Goal: Information Seeking & Learning: Learn about a topic

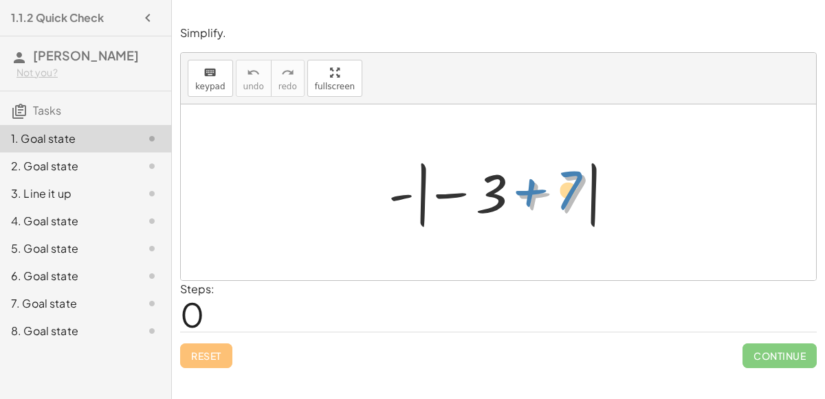
click at [564, 192] on div at bounding box center [503, 193] width 245 height 76
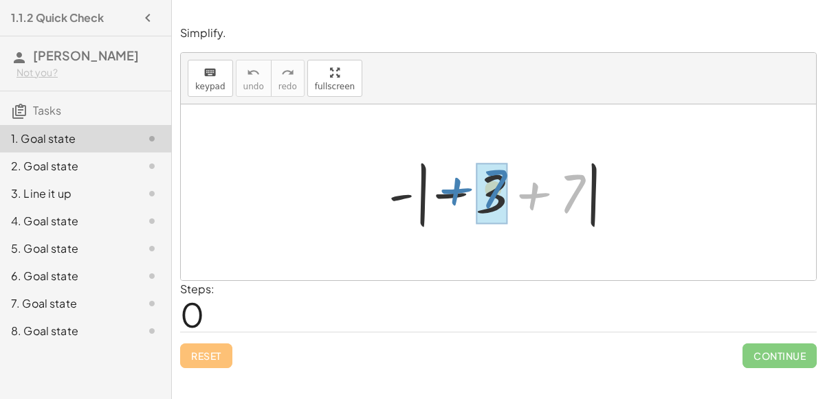
drag, startPoint x: 564, startPoint y: 192, endPoint x: 485, endPoint y: 188, distance: 79.9
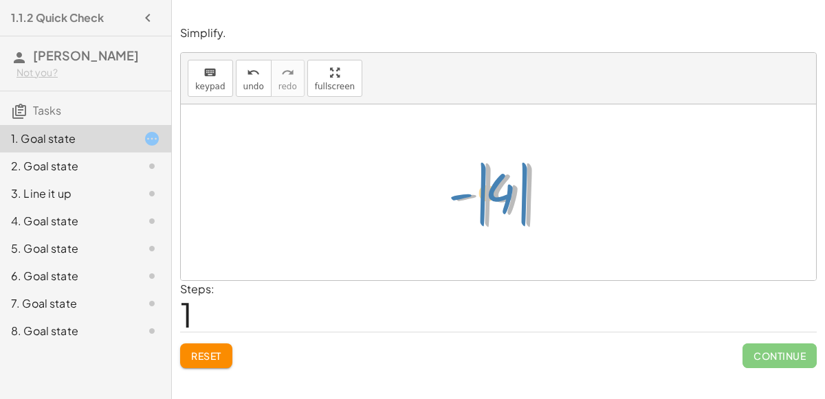
click at [501, 194] on div at bounding box center [503, 193] width 115 height 76
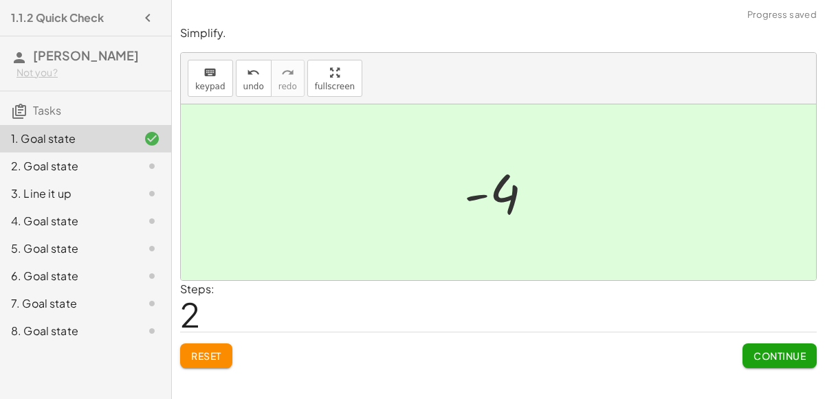
click at [777, 352] on span "Continue" at bounding box center [779, 356] width 52 height 12
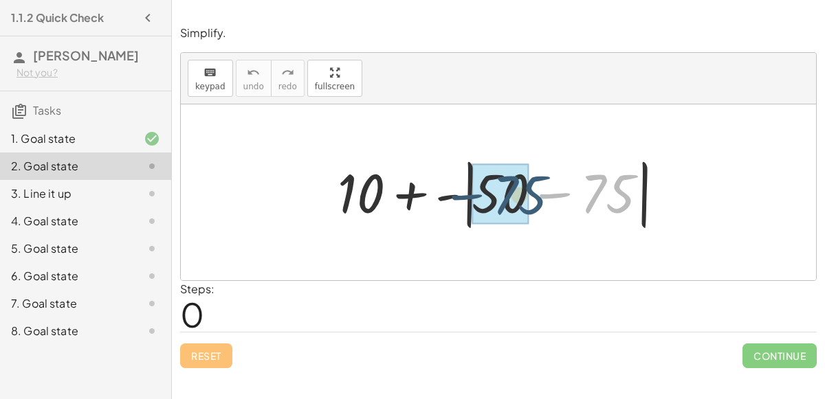
drag, startPoint x: 592, startPoint y: 191, endPoint x: 502, endPoint y: 192, distance: 90.0
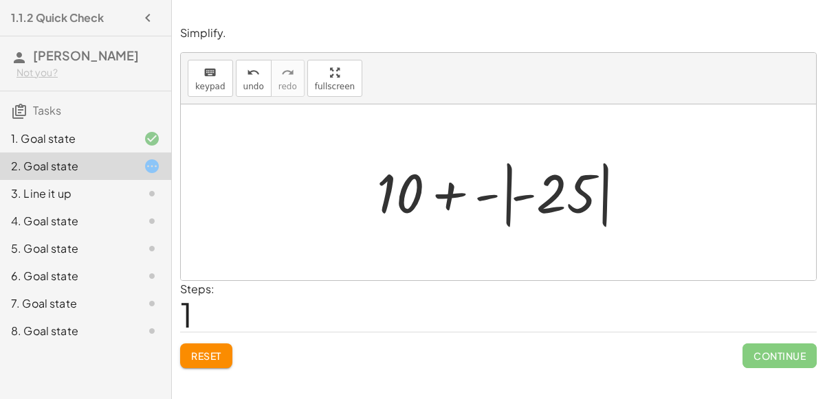
click at [562, 197] on div at bounding box center [504, 193] width 268 height 76
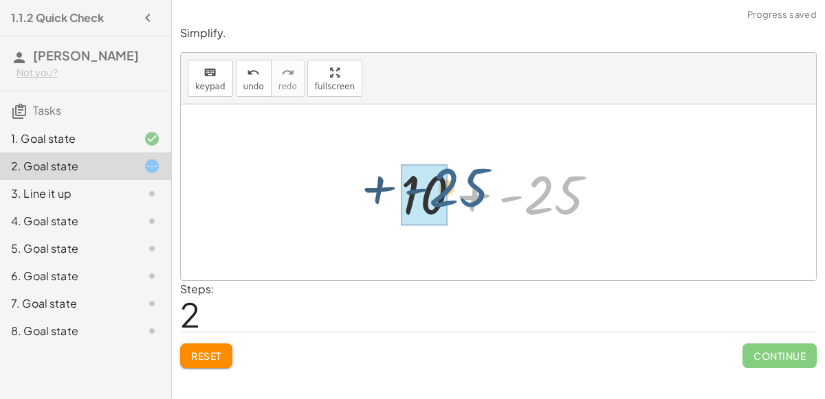
drag, startPoint x: 562, startPoint y: 197, endPoint x: 466, endPoint y: 190, distance: 96.5
click at [466, 190] on div at bounding box center [504, 192] width 221 height 71
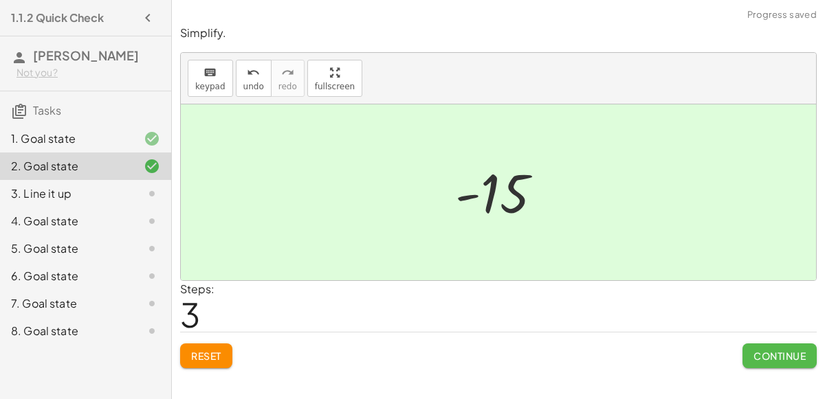
click at [770, 350] on span "Continue" at bounding box center [779, 356] width 52 height 12
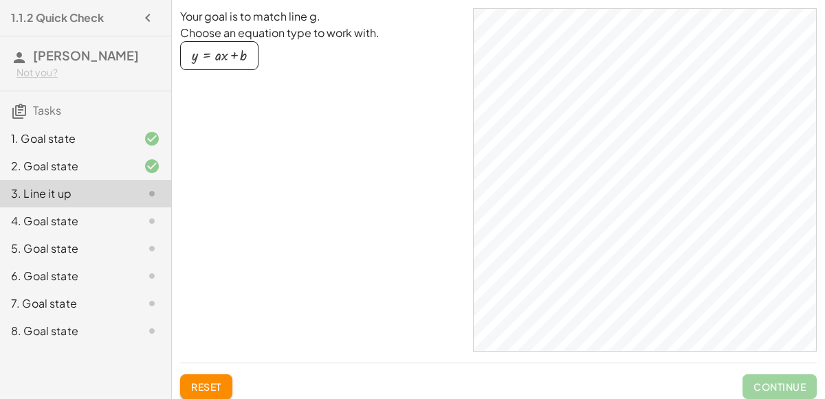
scroll to position [18, 0]
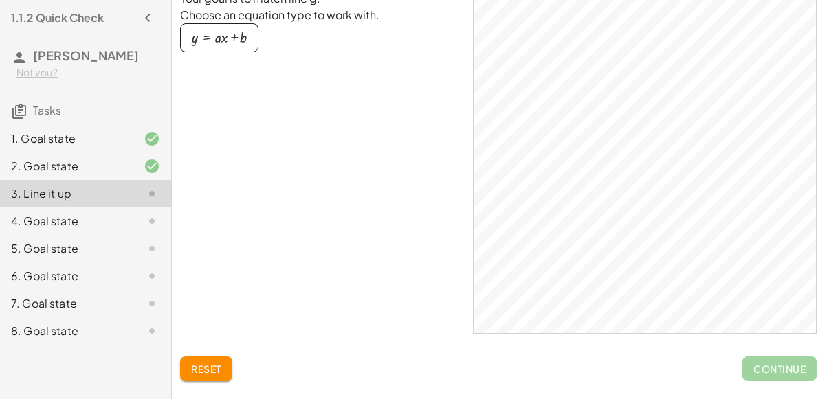
click at [232, 25] on button "y = + · a · x + b" at bounding box center [219, 37] width 78 height 29
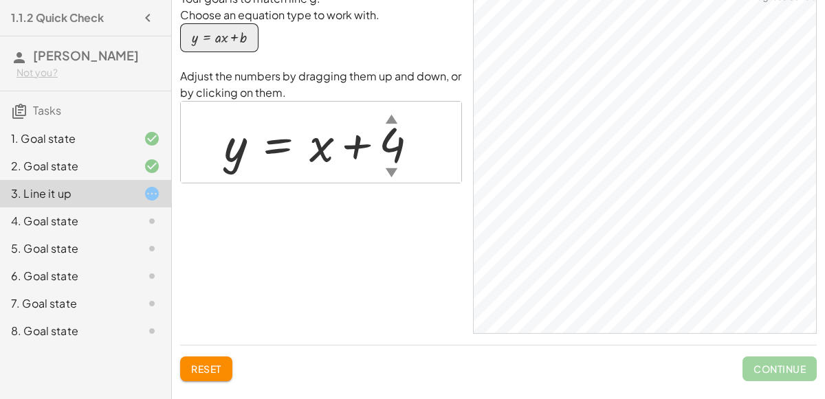
scroll to position [0, 0]
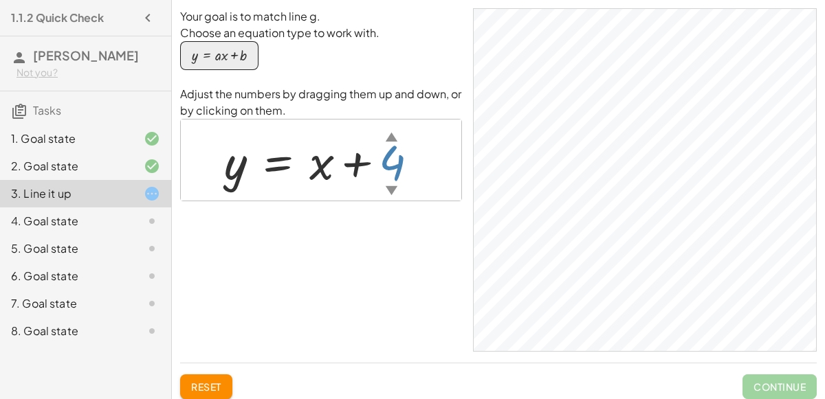
click at [394, 137] on div "▲" at bounding box center [392, 136] width 12 height 17
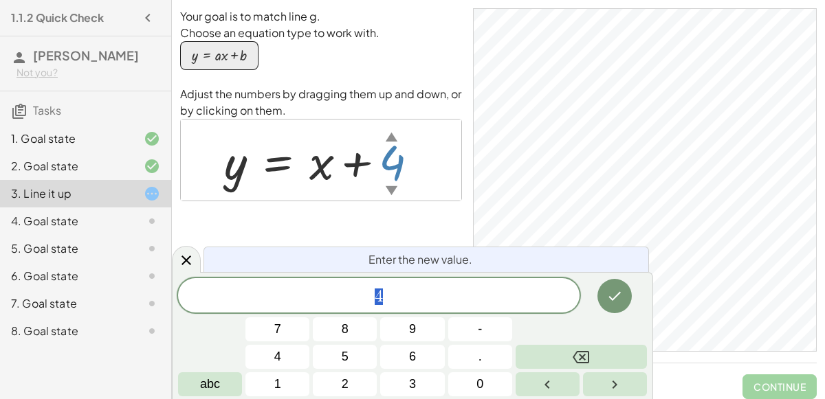
click at [392, 137] on div "▲" at bounding box center [392, 136] width 12 height 17
click at [400, 56] on div "y = + · a · x + b" at bounding box center [321, 63] width 282 height 45
click at [416, 336] on button "9" at bounding box center [412, 330] width 64 height 24
click at [612, 305] on button "Done" at bounding box center [614, 296] width 34 height 34
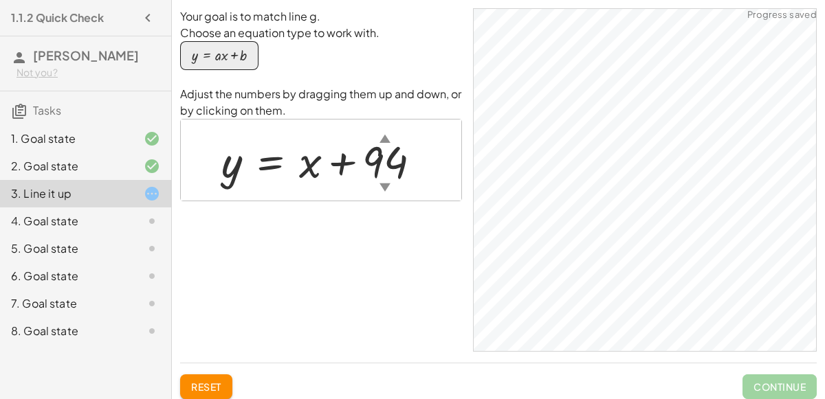
click at [382, 187] on div "▼" at bounding box center [384, 187] width 11 height 16
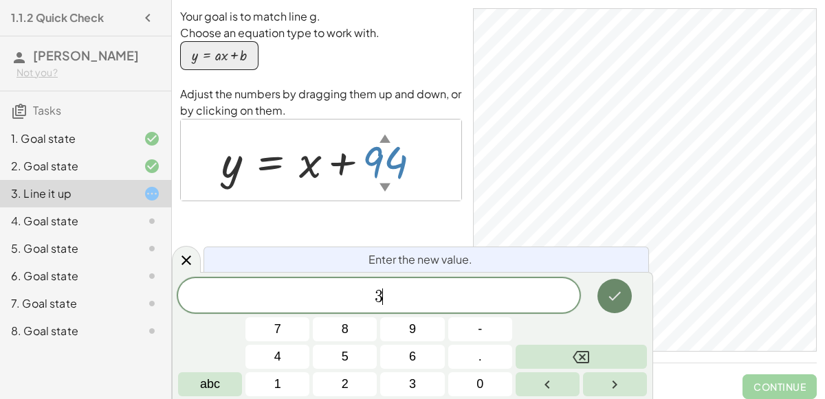
click at [616, 296] on icon "Done" at bounding box center [615, 296] width 12 height 9
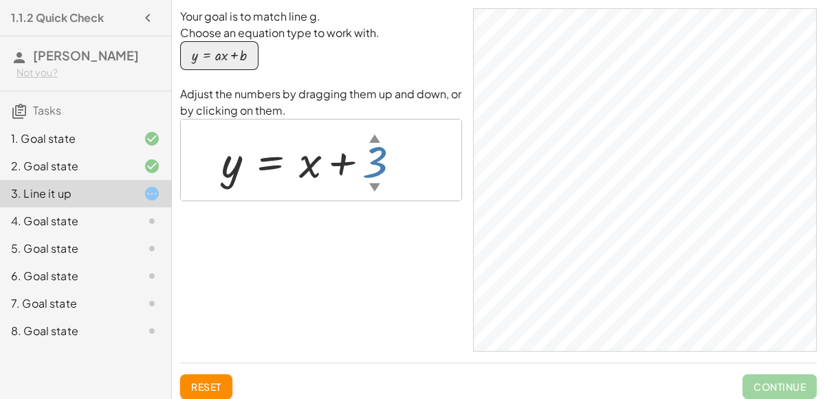
drag, startPoint x: 384, startPoint y: 156, endPoint x: 309, endPoint y: 160, distance: 75.7
click at [309, 160] on div at bounding box center [316, 160] width 204 height 58
click at [371, 157] on div at bounding box center [316, 160] width 204 height 58
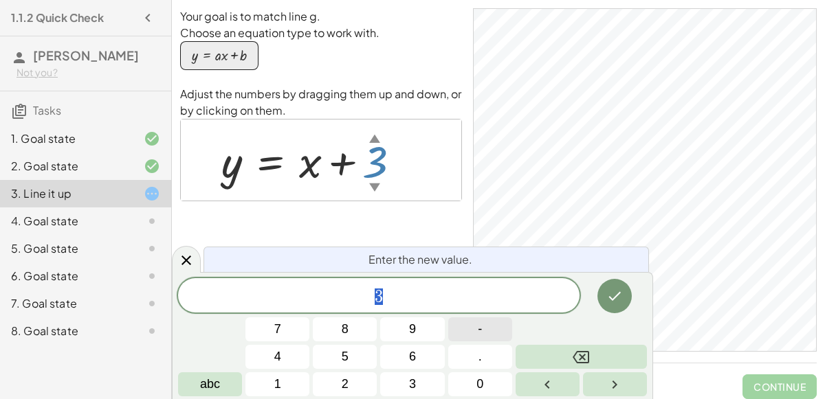
click at [459, 337] on button "-" at bounding box center [480, 330] width 64 height 24
click at [389, 374] on button "3" at bounding box center [412, 385] width 64 height 24
click at [630, 302] on button "Done" at bounding box center [614, 296] width 34 height 34
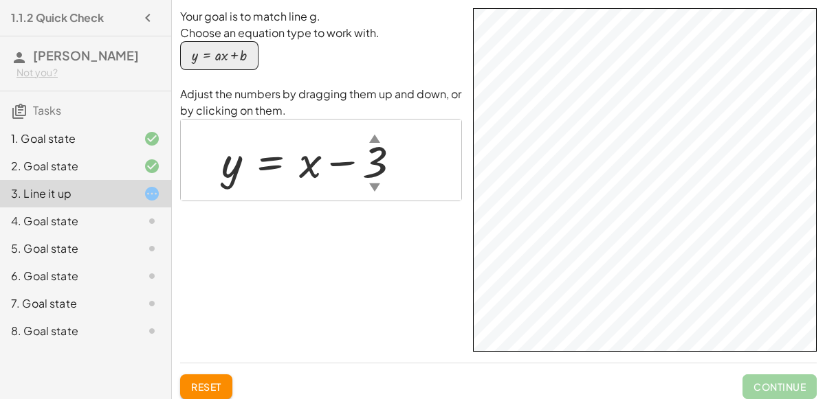
scroll to position [19, 0]
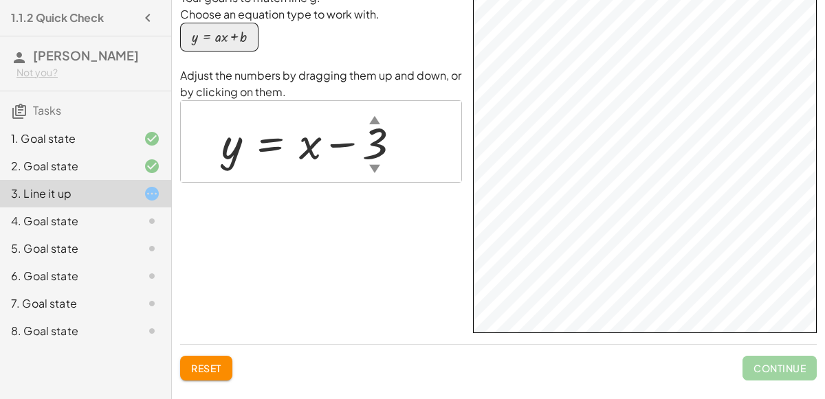
click at [302, 140] on div at bounding box center [316, 142] width 204 height 58
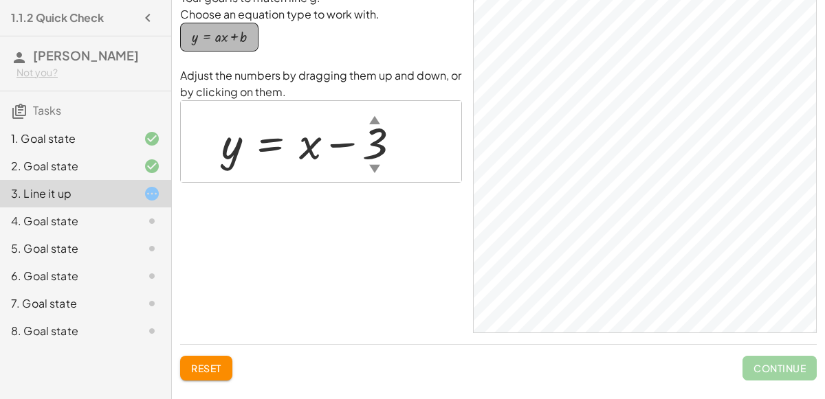
click at [229, 40] on div "button" at bounding box center [219, 37] width 55 height 15
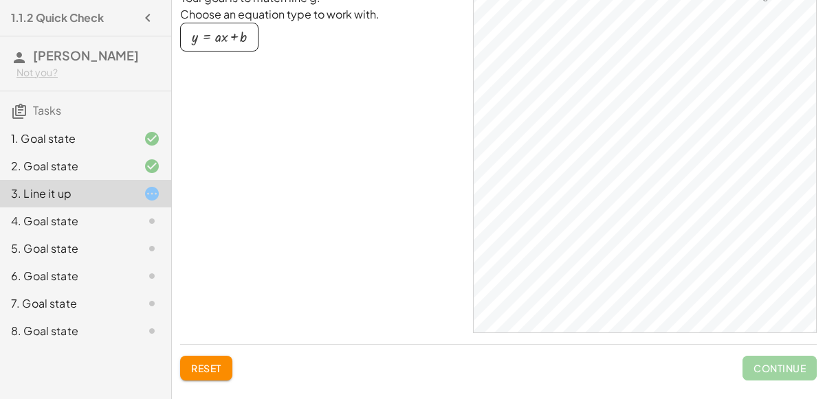
click at [234, 40] on div "button" at bounding box center [219, 37] width 55 height 15
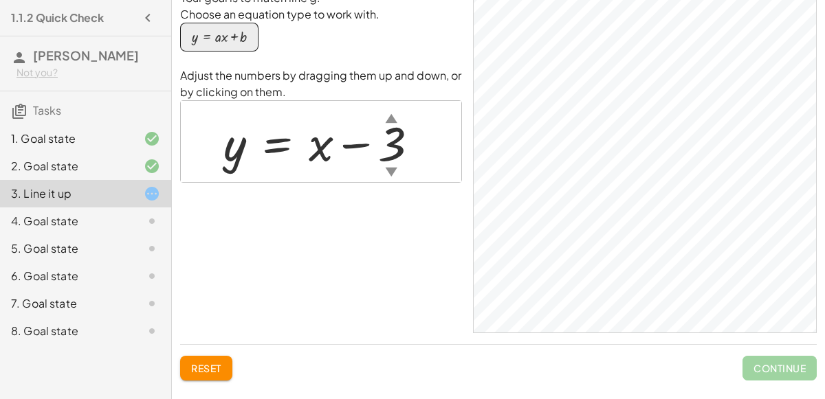
click at [134, 242] on div at bounding box center [141, 249] width 38 height 16
click at [105, 222] on div "4. Goal state" at bounding box center [66, 221] width 111 height 16
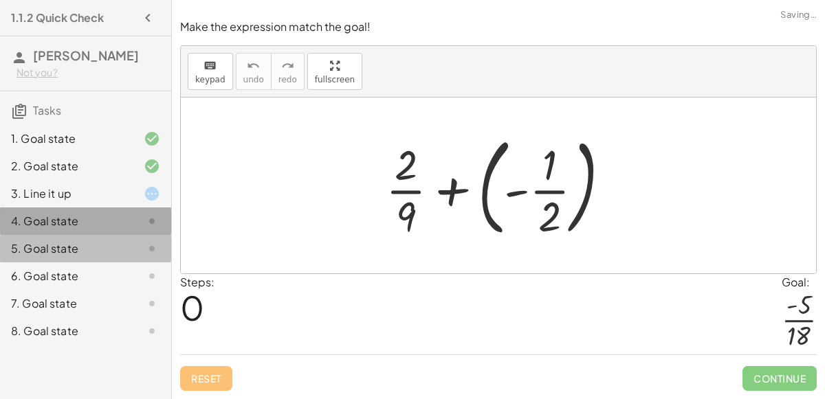
scroll to position [0, 0]
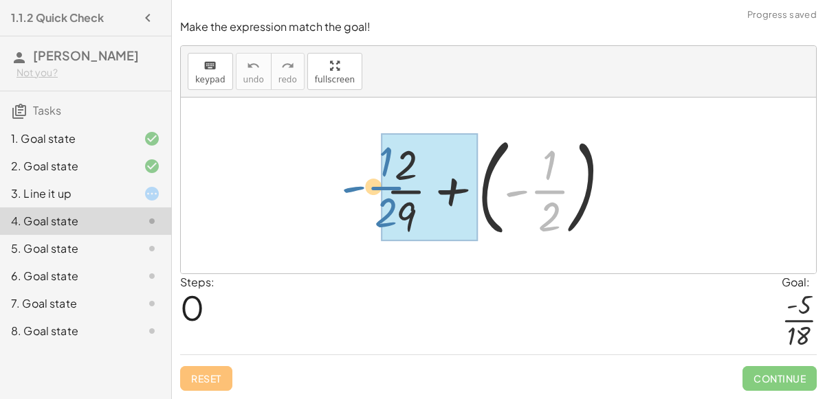
drag, startPoint x: 547, startPoint y: 197, endPoint x: 411, endPoint y: 189, distance: 136.3
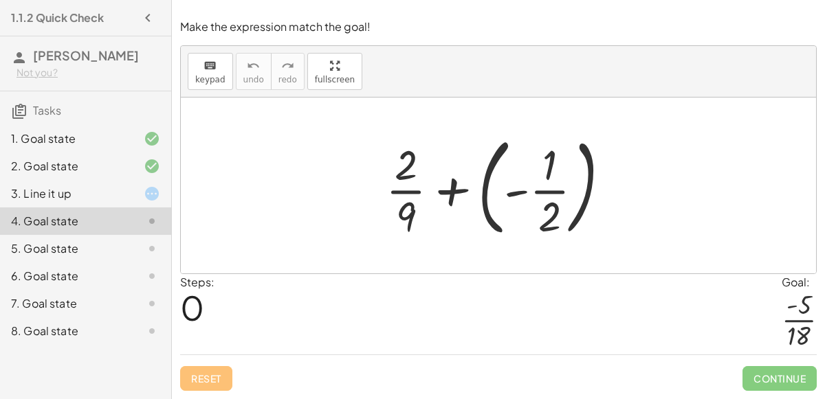
click at [546, 214] on div at bounding box center [503, 186] width 249 height 114
drag, startPoint x: 532, startPoint y: 188, endPoint x: 572, endPoint y: 205, distance: 43.7
click at [572, 205] on div at bounding box center [503, 186] width 249 height 114
click at [551, 206] on div at bounding box center [503, 186] width 249 height 114
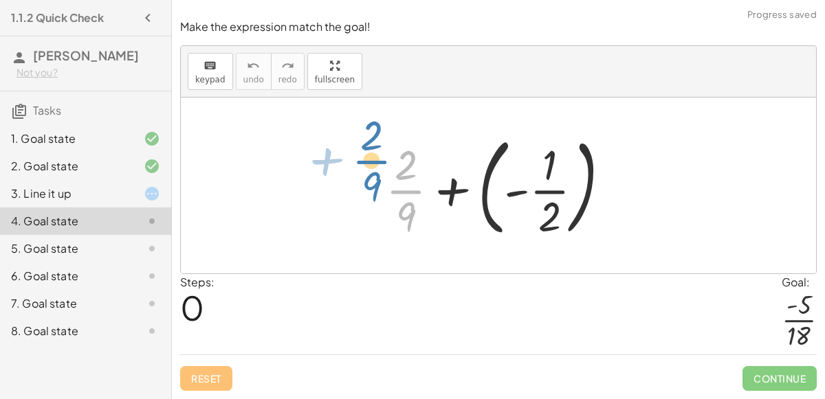
drag, startPoint x: 410, startPoint y: 188, endPoint x: 376, endPoint y: 158, distance: 44.8
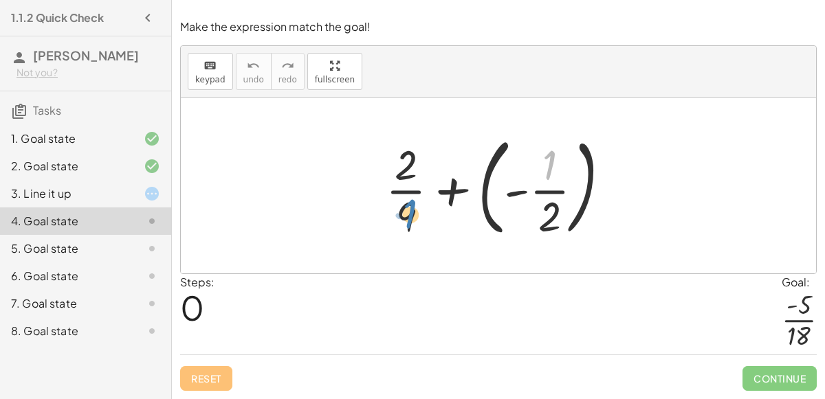
drag, startPoint x: 548, startPoint y: 162, endPoint x: 409, endPoint y: 210, distance: 147.8
click at [409, 210] on div at bounding box center [503, 186] width 249 height 114
drag, startPoint x: 544, startPoint y: 215, endPoint x: 395, endPoint y: 150, distance: 162.2
click at [395, 150] on div at bounding box center [503, 186] width 249 height 114
drag, startPoint x: 546, startPoint y: 219, endPoint x: 398, endPoint y: 222, distance: 147.8
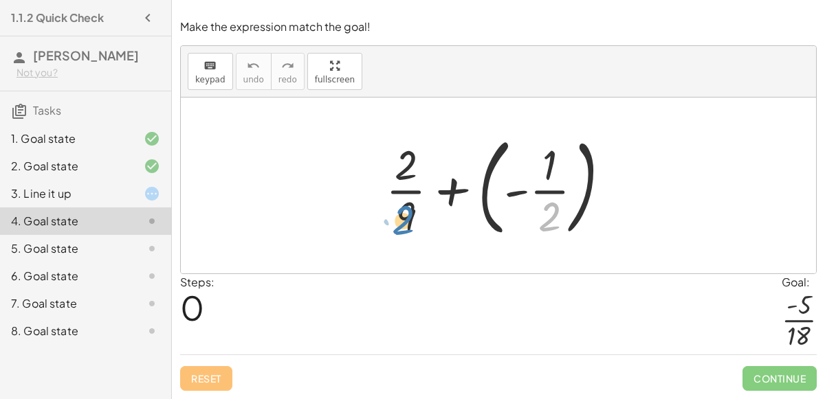
click at [398, 222] on div at bounding box center [503, 186] width 249 height 114
drag, startPoint x: 403, startPoint y: 219, endPoint x: 538, endPoint y: 221, distance: 134.7
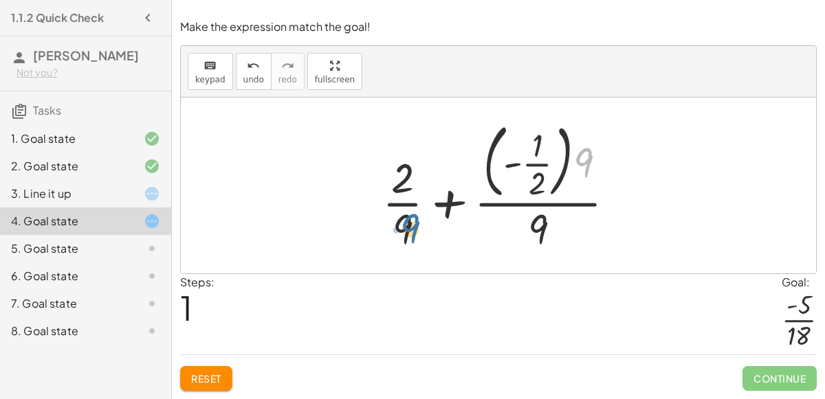
drag, startPoint x: 583, startPoint y: 164, endPoint x: 380, endPoint y: 242, distance: 218.0
click at [380, 242] on div at bounding box center [504, 185] width 258 height 139
drag, startPoint x: 534, startPoint y: 186, endPoint x: 349, endPoint y: 177, distance: 185.1
drag, startPoint x: 537, startPoint y: 175, endPoint x: 402, endPoint y: 175, distance: 134.7
click at [402, 175] on div at bounding box center [504, 185] width 258 height 139
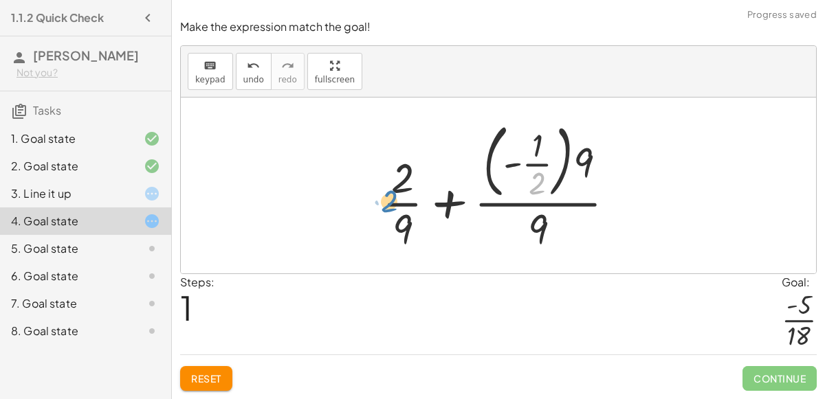
drag, startPoint x: 537, startPoint y: 186, endPoint x: 390, endPoint y: 203, distance: 148.0
click at [390, 203] on div at bounding box center [504, 185] width 258 height 139
drag, startPoint x: 537, startPoint y: 180, endPoint x: 402, endPoint y: 233, distance: 144.7
click at [402, 233] on div at bounding box center [504, 185] width 258 height 139
drag, startPoint x: 540, startPoint y: 150, endPoint x: 388, endPoint y: 213, distance: 164.5
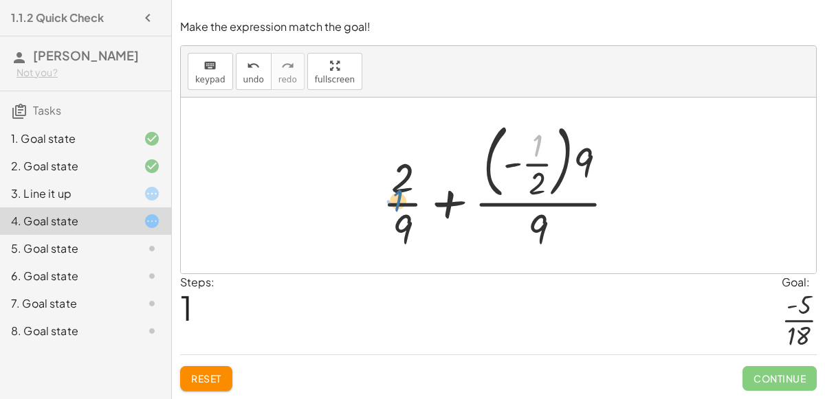
click at [388, 213] on div at bounding box center [504, 185] width 258 height 139
drag, startPoint x: 532, startPoint y: 179, endPoint x: 375, endPoint y: 186, distance: 156.8
click at [375, 186] on div at bounding box center [504, 185] width 258 height 139
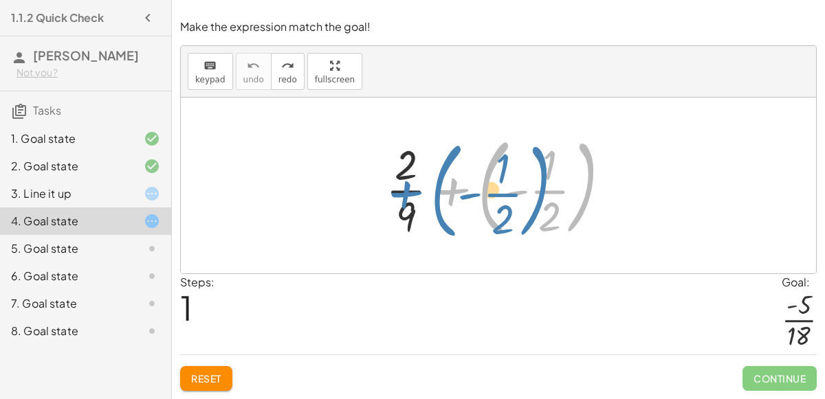
drag, startPoint x: 452, startPoint y: 197, endPoint x: 413, endPoint y: 198, distance: 38.5
click at [413, 198] on div at bounding box center [503, 186] width 249 height 114
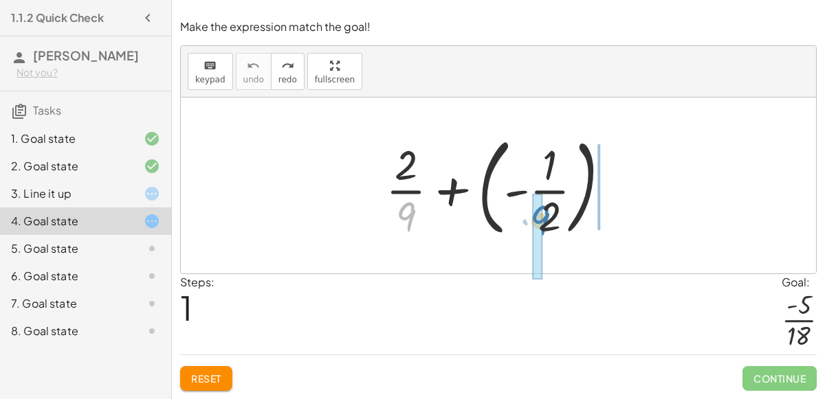
drag, startPoint x: 406, startPoint y: 222, endPoint x: 538, endPoint y: 225, distance: 132.0
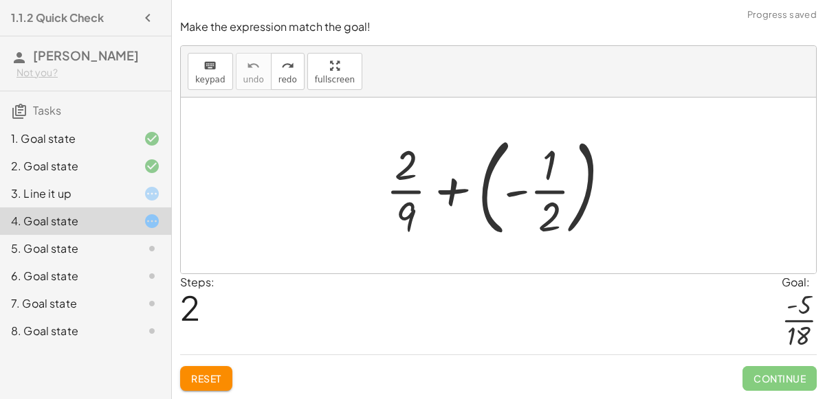
click at [452, 188] on div at bounding box center [503, 186] width 249 height 114
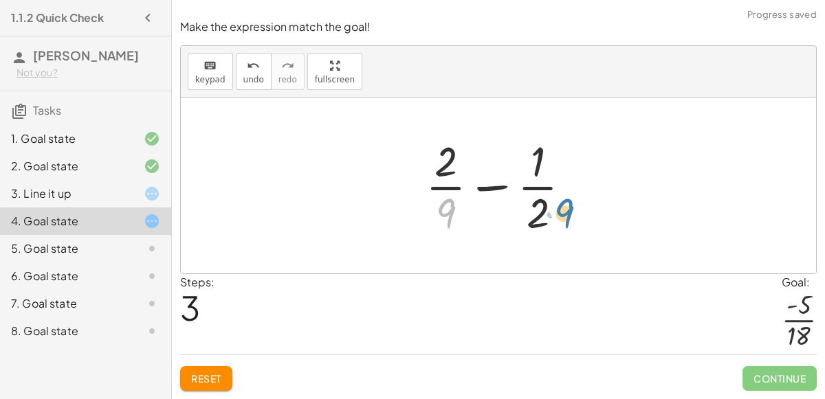
drag, startPoint x: 443, startPoint y: 215, endPoint x: 559, endPoint y: 215, distance: 115.5
click at [559, 215] on div at bounding box center [504, 186] width 170 height 106
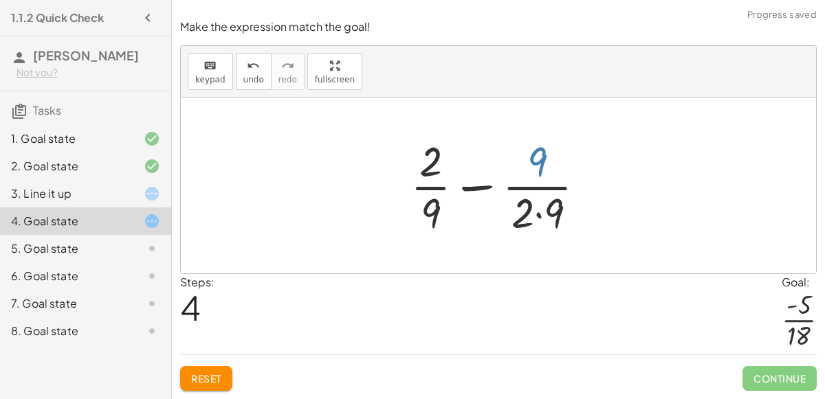
click at [538, 159] on div at bounding box center [503, 186] width 200 height 106
click at [536, 216] on div at bounding box center [503, 186] width 200 height 106
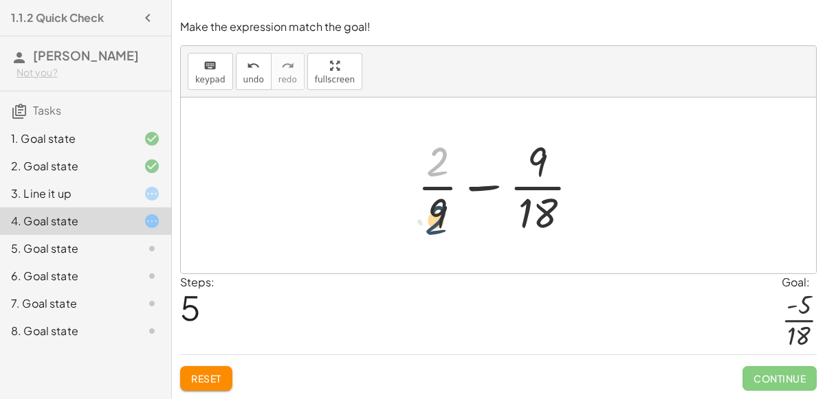
drag, startPoint x: 433, startPoint y: 156, endPoint x: 428, endPoint y: 211, distance: 55.2
click at [428, 211] on div at bounding box center [503, 186] width 187 height 106
click at [251, 60] on icon "undo" at bounding box center [253, 66] width 13 height 16
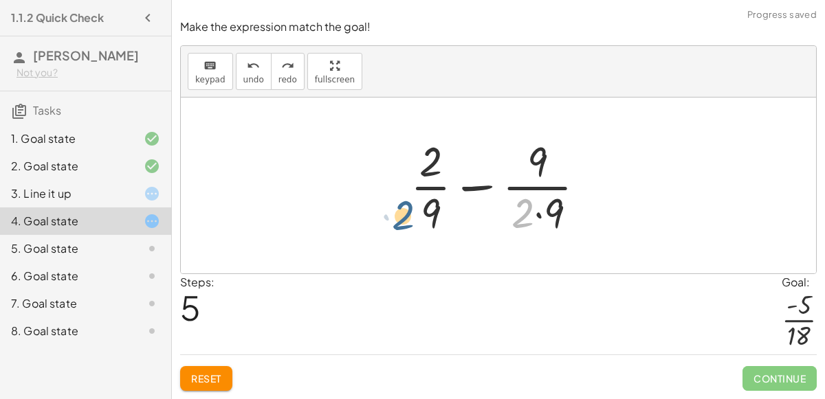
drag, startPoint x: 527, startPoint y: 214, endPoint x: 403, endPoint y: 216, distance: 124.4
click at [403, 216] on div at bounding box center [503, 186] width 200 height 106
drag, startPoint x: 522, startPoint y: 222, endPoint x: 415, endPoint y: 211, distance: 107.8
click at [415, 211] on div at bounding box center [503, 186] width 200 height 106
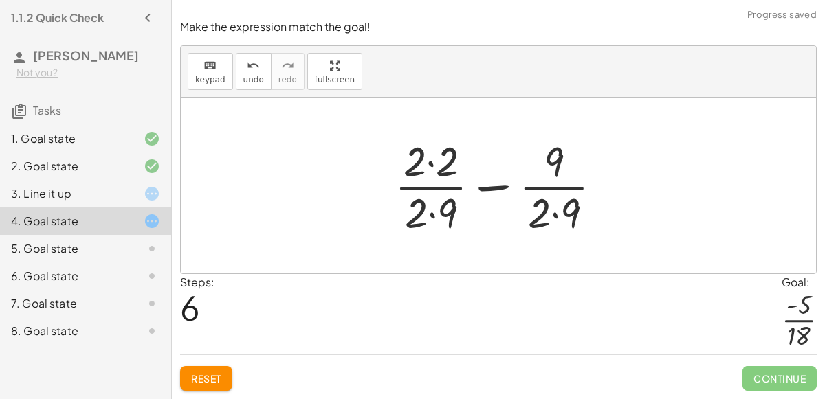
click at [427, 167] on div at bounding box center [504, 186] width 232 height 106
click at [431, 215] on div at bounding box center [504, 186] width 230 height 106
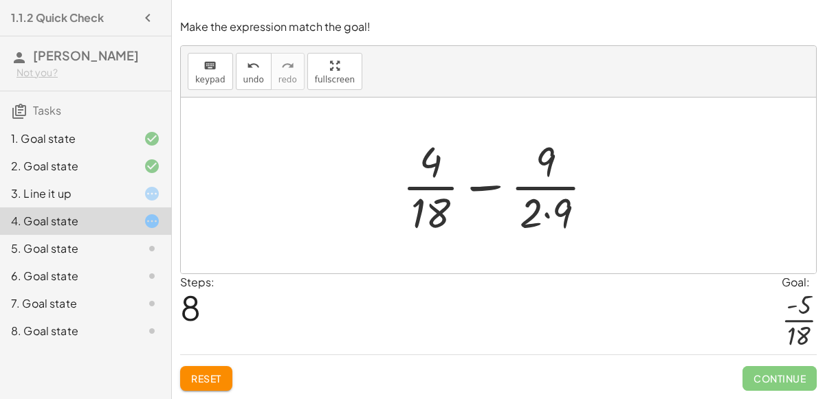
click at [545, 213] on div at bounding box center [503, 186] width 216 height 106
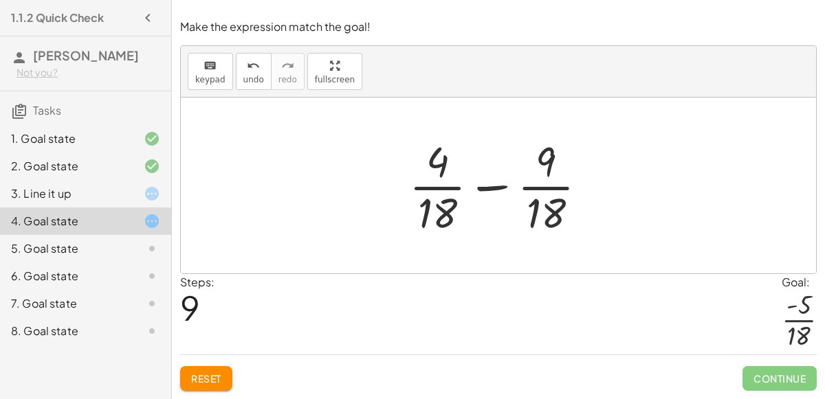
click at [485, 190] on div at bounding box center [503, 186] width 203 height 106
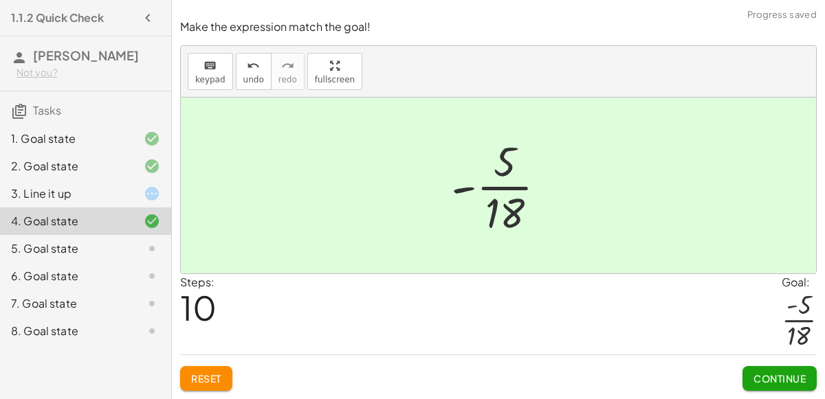
click at [790, 380] on span "Continue" at bounding box center [779, 379] width 52 height 12
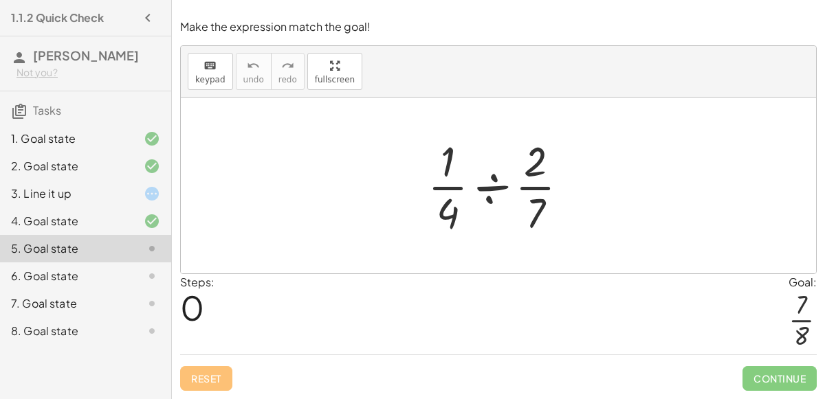
click at [492, 180] on div at bounding box center [504, 186] width 166 height 106
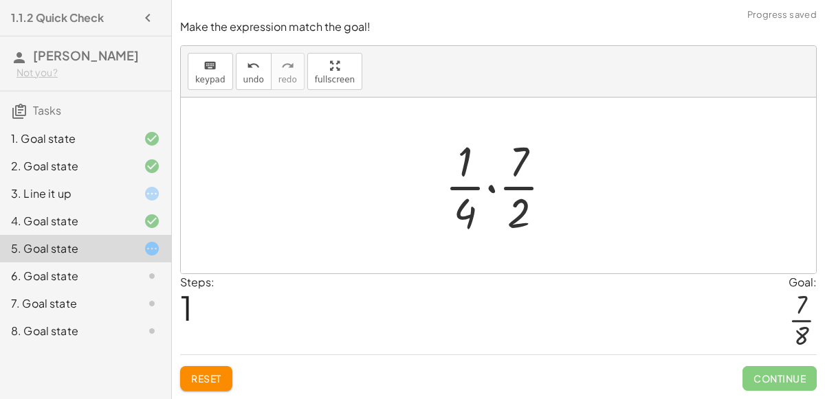
click at [490, 188] on div at bounding box center [504, 186] width 132 height 106
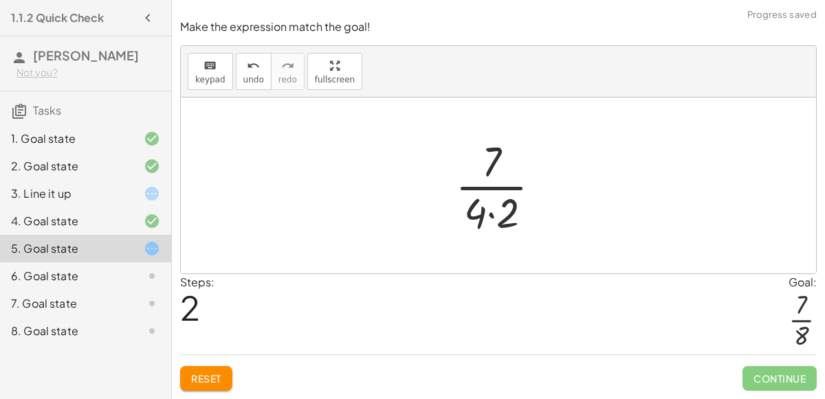
click at [491, 216] on div at bounding box center [503, 186] width 111 height 106
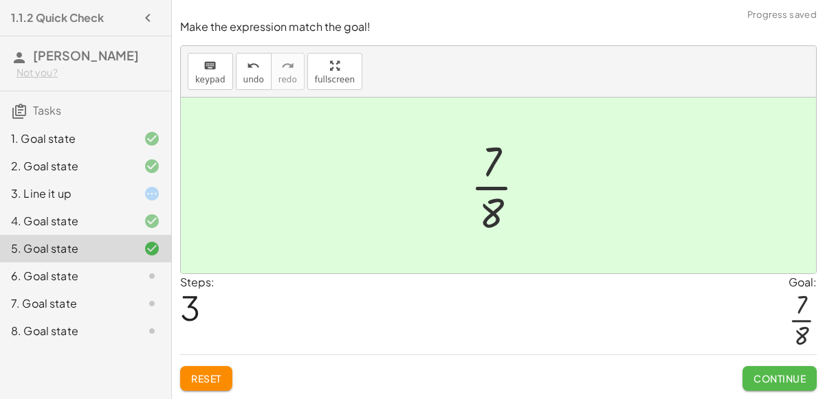
click at [756, 374] on span "Continue" at bounding box center [779, 379] width 52 height 12
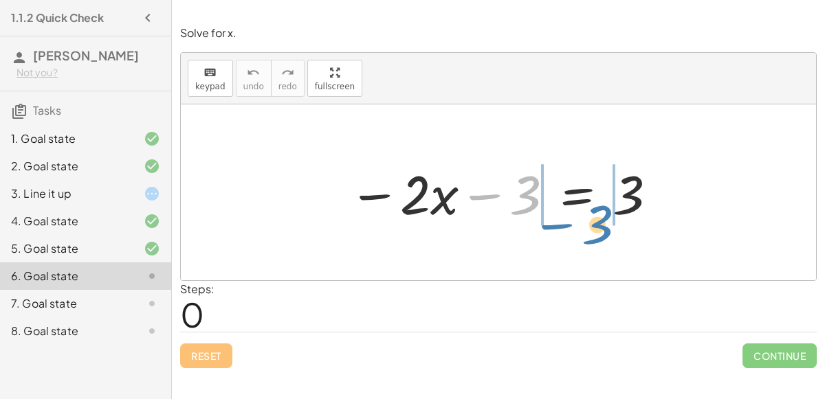
drag, startPoint x: 514, startPoint y: 197, endPoint x: 586, endPoint y: 226, distance: 77.7
click at [586, 226] on div at bounding box center [504, 192] width 324 height 71
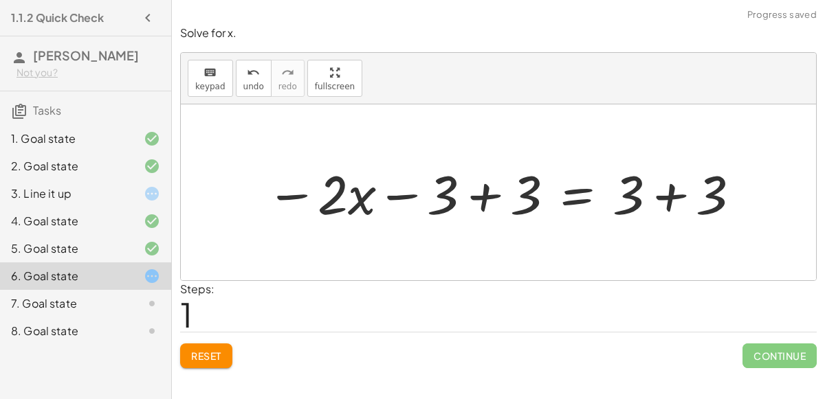
click at [672, 198] on div at bounding box center [503, 192] width 489 height 71
click at [491, 194] on div at bounding box center [461, 192] width 405 height 71
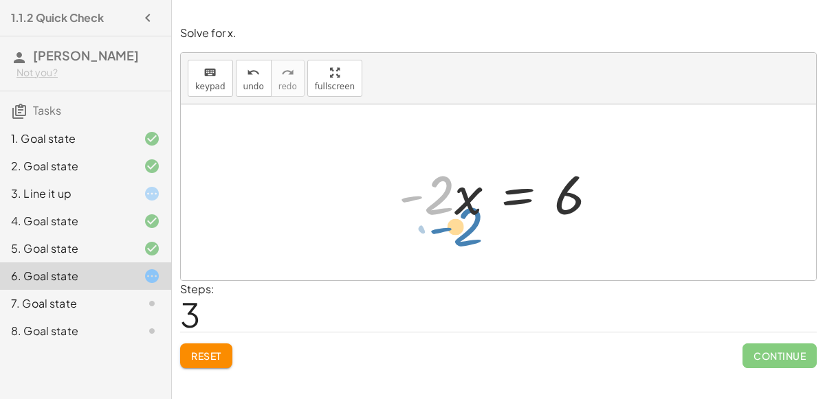
drag, startPoint x: 436, startPoint y: 200, endPoint x: 465, endPoint y: 232, distance: 43.3
click at [465, 232] on div "− · 2 · x − 3 = 3 − · 2 · x − 3 + 3 = + 3 + 3 − · 2 · x − 3 + 3 = 6 − · 2 · x +…" at bounding box center [498, 192] width 635 height 176
drag, startPoint x: 427, startPoint y: 186, endPoint x: 465, endPoint y: 231, distance: 58.1
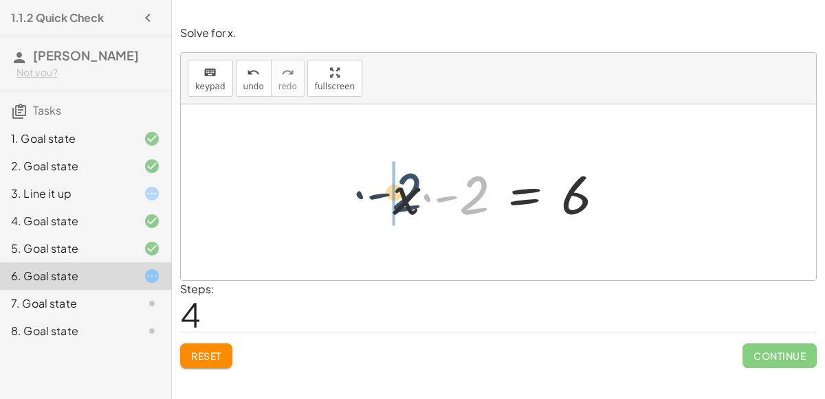
drag, startPoint x: 468, startPoint y: 206, endPoint x: 397, endPoint y: 203, distance: 70.9
click at [397, 203] on div at bounding box center [504, 192] width 236 height 71
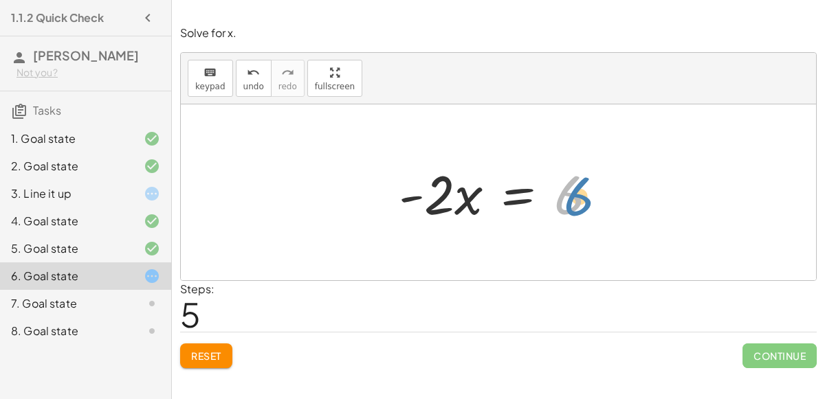
drag, startPoint x: 565, startPoint y: 208, endPoint x: 575, endPoint y: 208, distance: 9.6
click at [575, 208] on div at bounding box center [503, 192] width 223 height 71
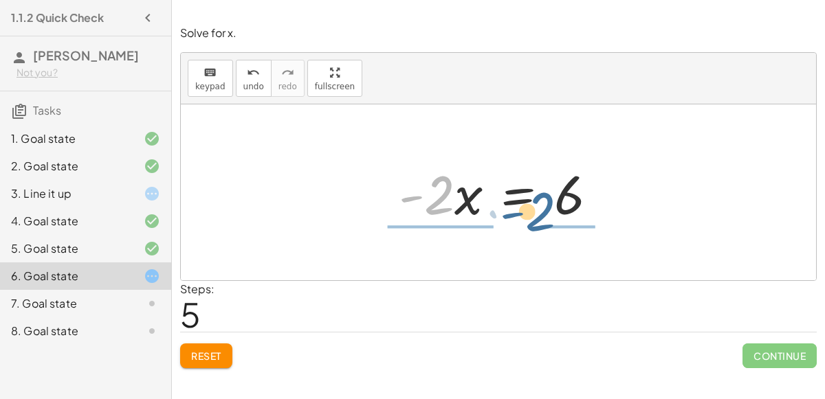
drag, startPoint x: 441, startPoint y: 195, endPoint x: 542, endPoint y: 212, distance: 102.4
click at [542, 212] on div at bounding box center [503, 192] width 223 height 71
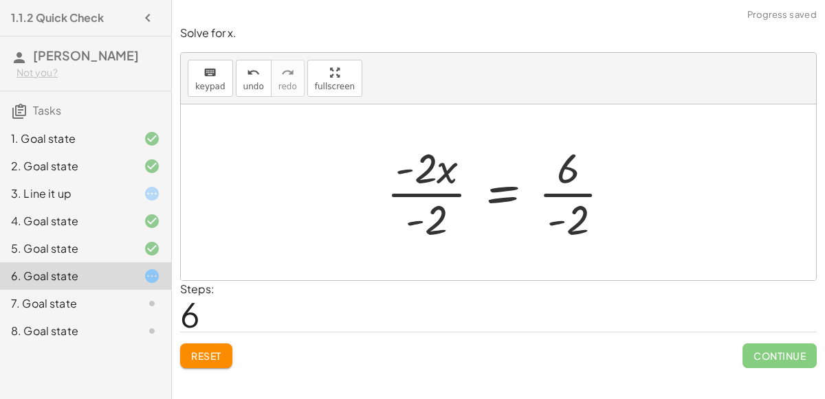
click at [451, 195] on div at bounding box center [503, 193] width 249 height 106
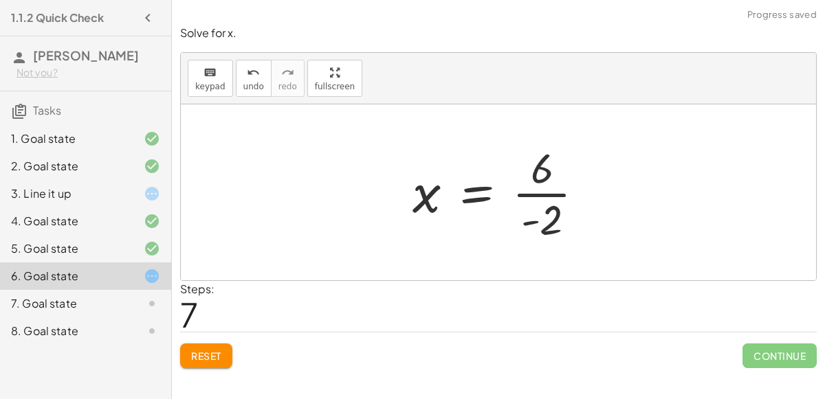
click at [532, 190] on div at bounding box center [503, 193] width 197 height 106
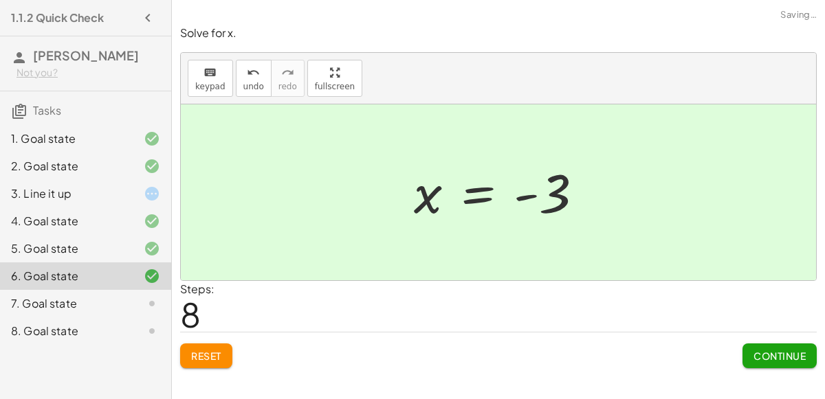
click at [754, 352] on span "Continue" at bounding box center [779, 356] width 52 height 12
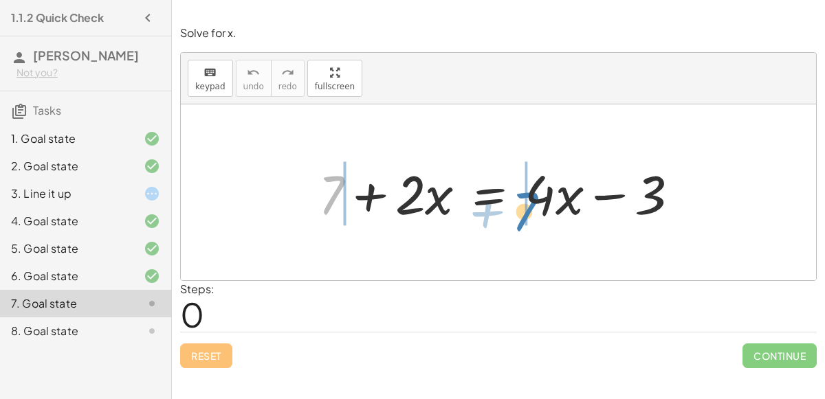
drag, startPoint x: 327, startPoint y: 188, endPoint x: 520, endPoint y: 204, distance: 193.1
click at [520, 204] on div at bounding box center [504, 192] width 386 height 71
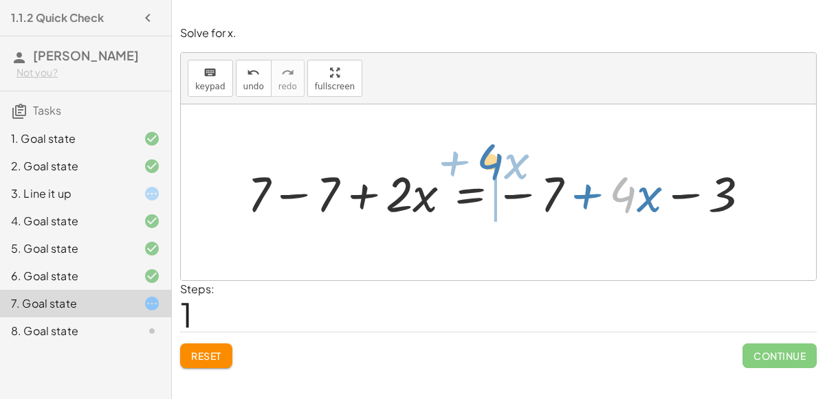
drag, startPoint x: 630, startPoint y: 193, endPoint x: 498, endPoint y: 160, distance: 136.7
click at [498, 160] on div at bounding box center [504, 192] width 526 height 64
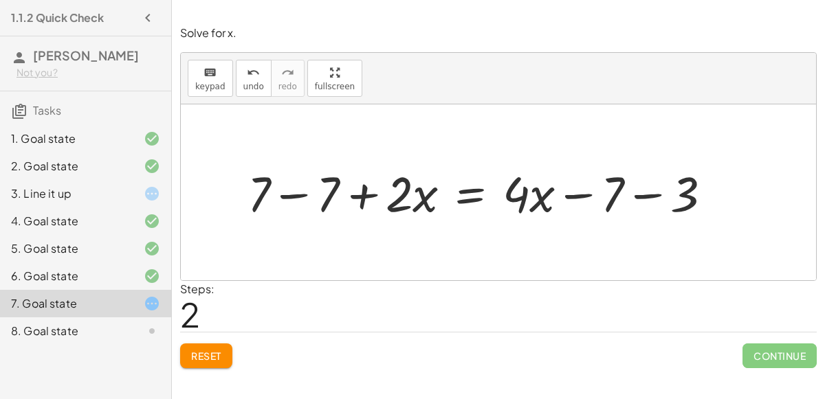
click at [638, 192] on div at bounding box center [485, 192] width 489 height 64
click at [292, 192] on div at bounding box center [457, 192] width 433 height 64
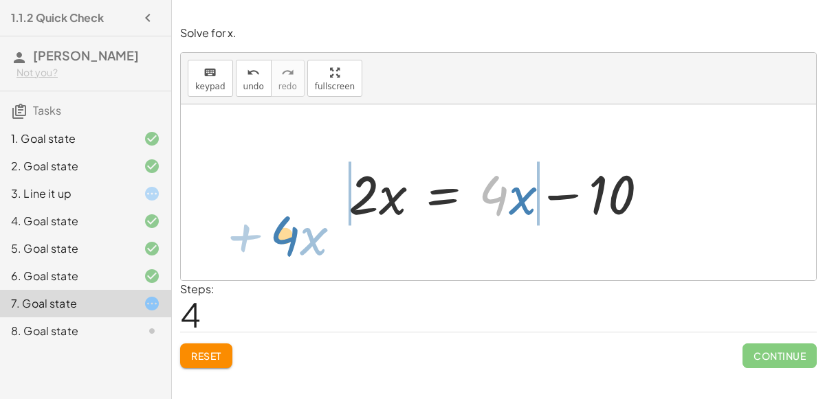
drag, startPoint x: 491, startPoint y: 192, endPoint x: 282, endPoint y: 232, distance: 212.7
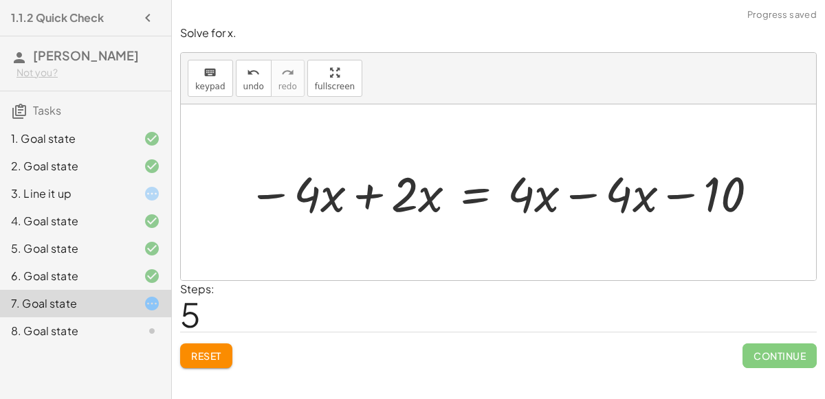
click at [357, 190] on div at bounding box center [504, 193] width 526 height 64
click at [587, 192] on div at bounding box center [569, 193] width 414 height 64
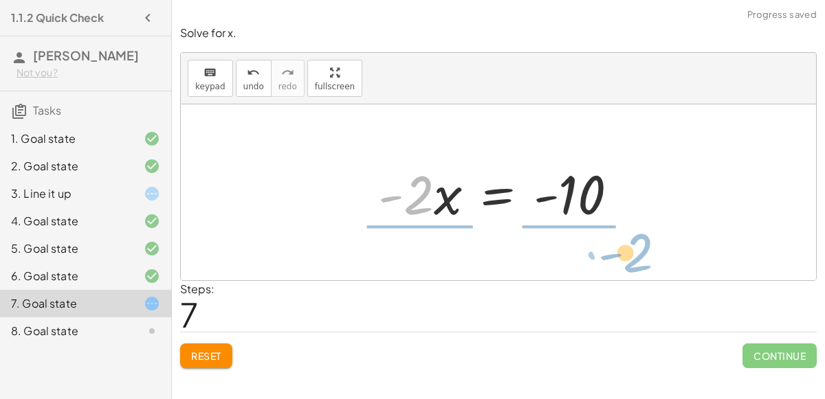
drag, startPoint x: 419, startPoint y: 194, endPoint x: 636, endPoint y: 252, distance: 225.4
click at [636, 252] on div "+ 7 + · 2 · x = + · 4 · x − 3 + 7 − 7 + · 2 · x = − 7 + · 4 · x − 3 + 7 − 7 + ·…" at bounding box center [498, 192] width 635 height 176
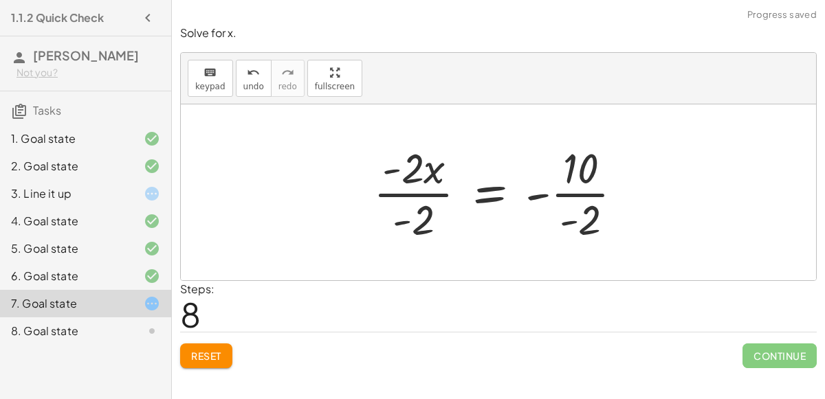
click at [586, 188] on div at bounding box center [503, 193] width 274 height 106
click at [414, 191] on div at bounding box center [501, 193] width 270 height 106
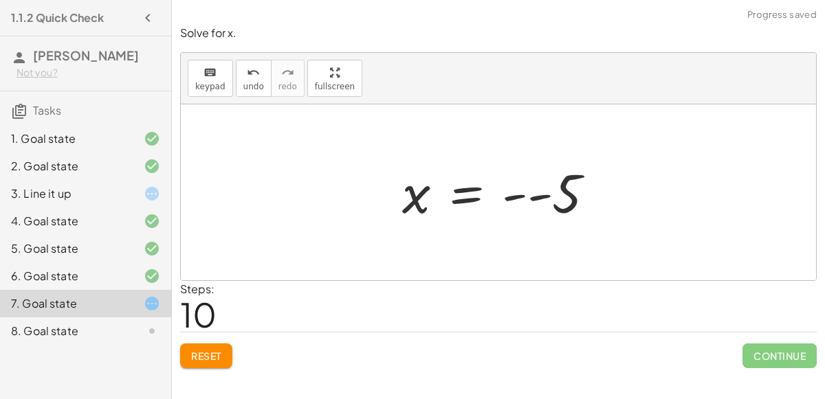
click at [529, 194] on div at bounding box center [503, 193] width 217 height 68
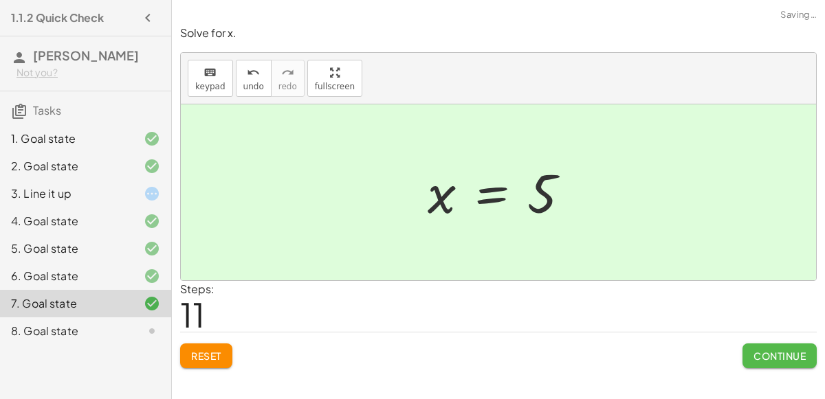
click at [778, 345] on button "Continue" at bounding box center [779, 356] width 74 height 25
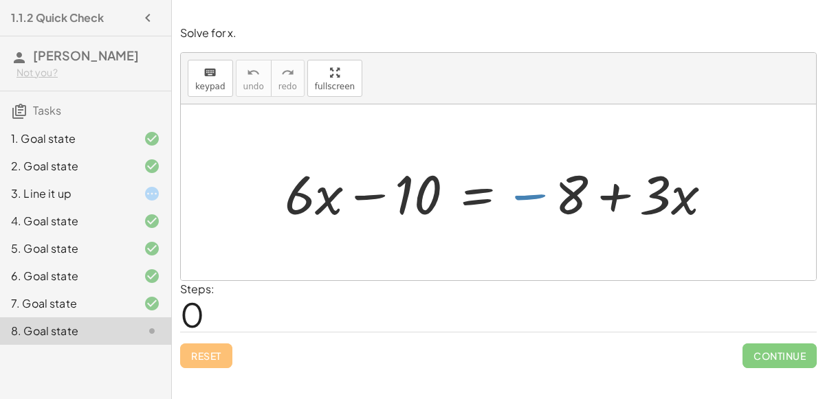
click at [555, 194] on div at bounding box center [504, 192] width 452 height 71
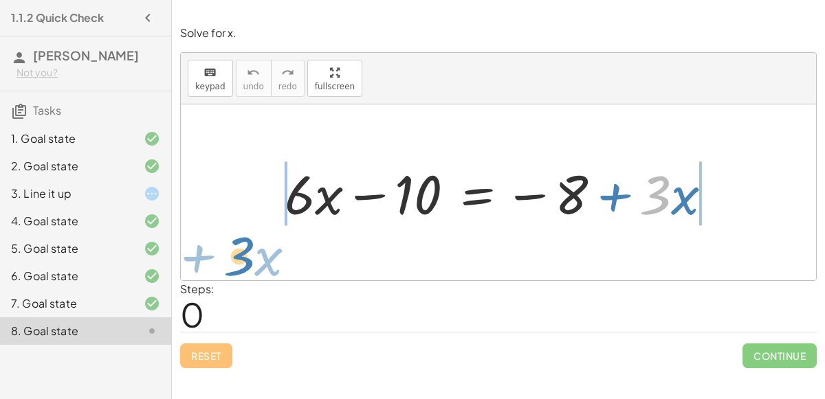
drag, startPoint x: 667, startPoint y: 198, endPoint x: 252, endPoint y: 259, distance: 420.3
click at [252, 259] on div "· 3 + · x + · 6 · x − 10 = − 8 + · 3 · x" at bounding box center [498, 192] width 635 height 176
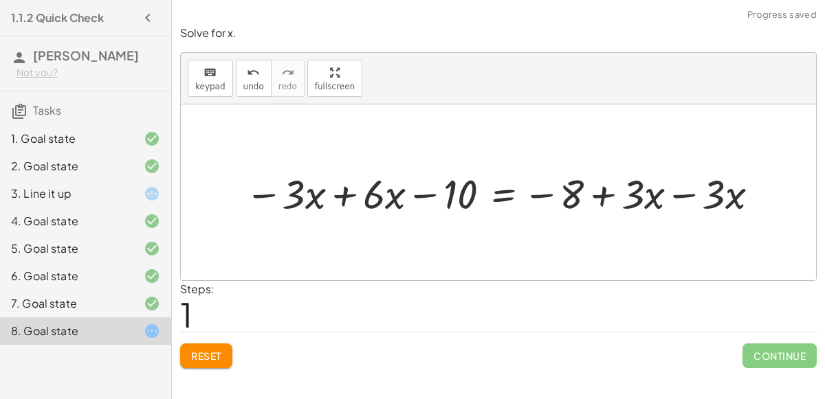
click at [676, 193] on div at bounding box center [504, 193] width 532 height 54
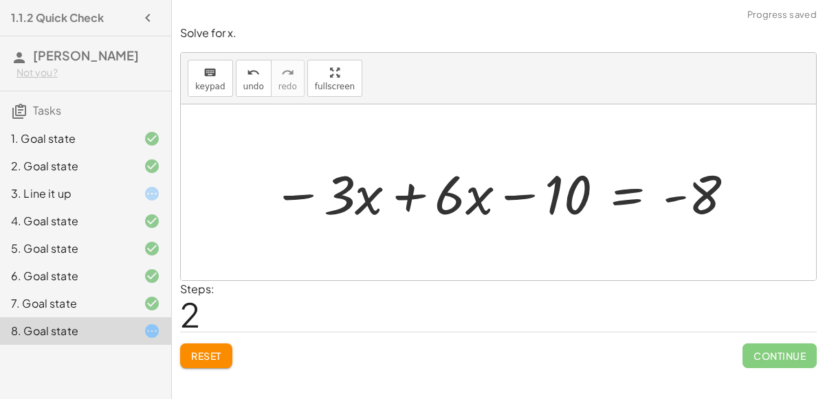
click at [375, 194] on div at bounding box center [504, 192] width 478 height 71
click at [423, 190] on div at bounding box center [504, 192] width 478 height 71
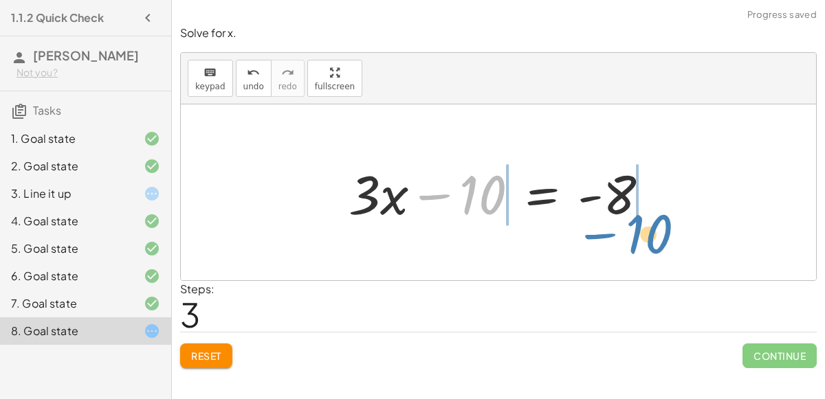
drag, startPoint x: 475, startPoint y: 196, endPoint x: 640, endPoint y: 235, distance: 169.5
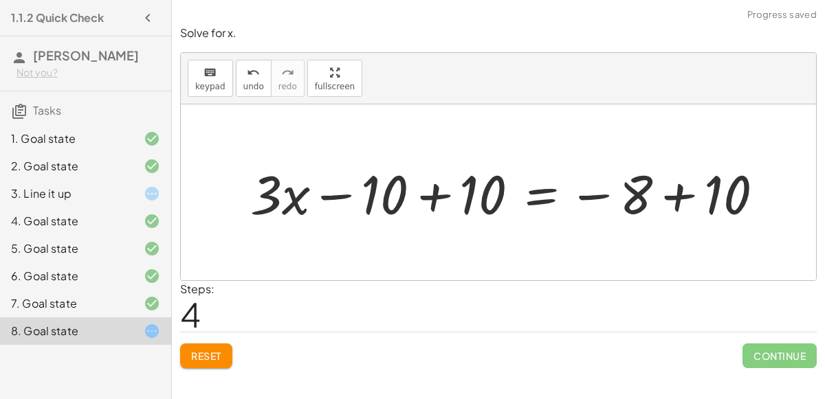
click at [652, 197] on div at bounding box center [511, 192] width 537 height 71
click at [630, 191] on div at bounding box center [511, 192] width 537 height 71
click at [680, 190] on div at bounding box center [511, 192] width 537 height 71
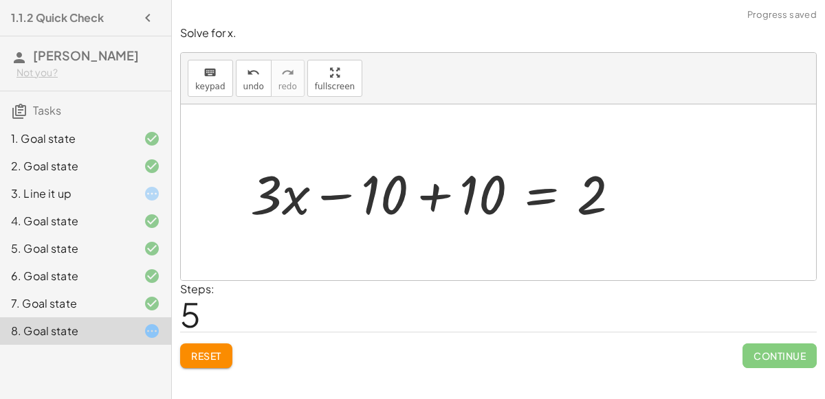
click at [443, 190] on div at bounding box center [440, 192] width 394 height 71
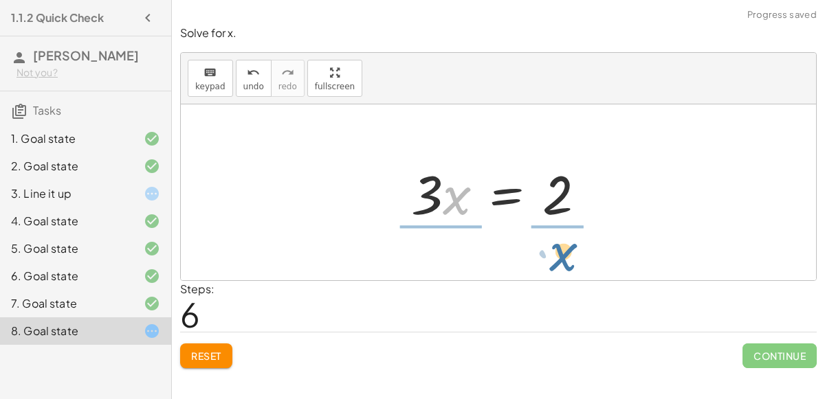
drag, startPoint x: 447, startPoint y: 197, endPoint x: 553, endPoint y: 253, distance: 119.6
click at [553, 253] on div "+ · 6 · x − 10 = − 8 + · 3 · x − · 3 · x + · 6 · x − 10 = − 8 + · 3 · x − · 3 ·…" at bounding box center [498, 192] width 635 height 176
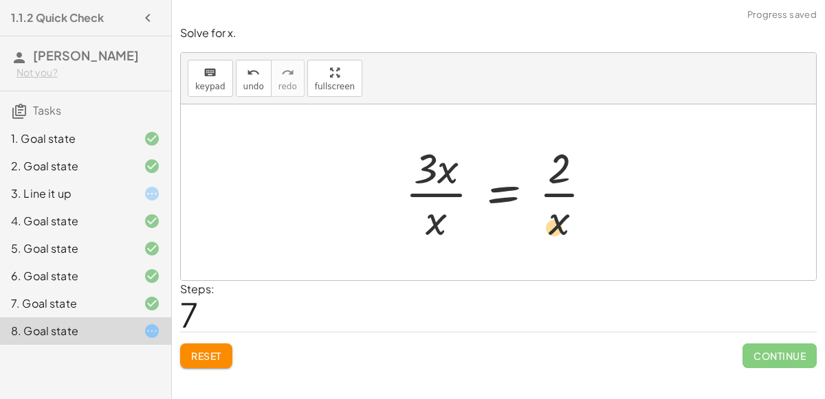
drag, startPoint x: 560, startPoint y: 214, endPoint x: 554, endPoint y: 221, distance: 9.2
click at [554, 221] on div at bounding box center [504, 193] width 212 height 106
click at [261, 71] on button "undo undo" at bounding box center [254, 78] width 36 height 37
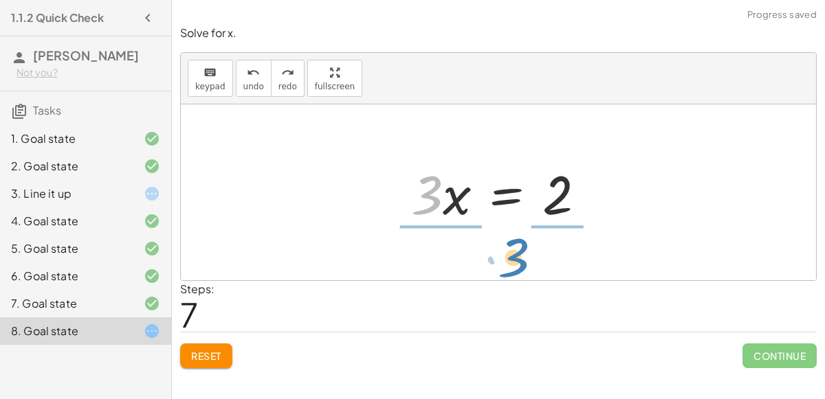
drag, startPoint x: 432, startPoint y: 197, endPoint x: 519, endPoint y: 258, distance: 106.4
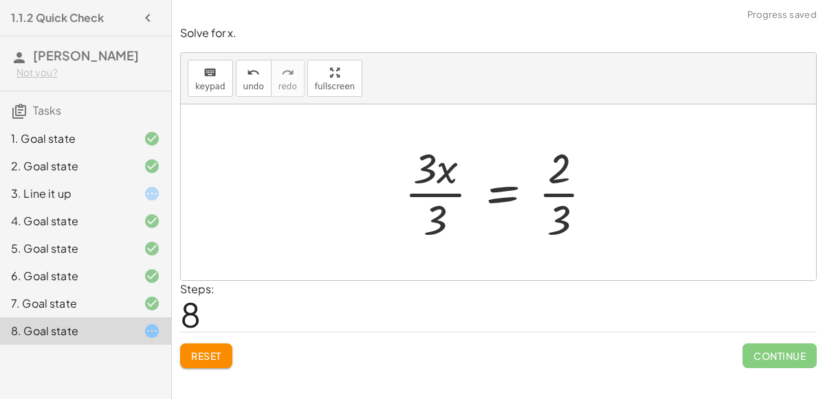
click at [438, 177] on div at bounding box center [503, 193] width 213 height 106
click at [435, 190] on div at bounding box center [503, 193] width 213 height 106
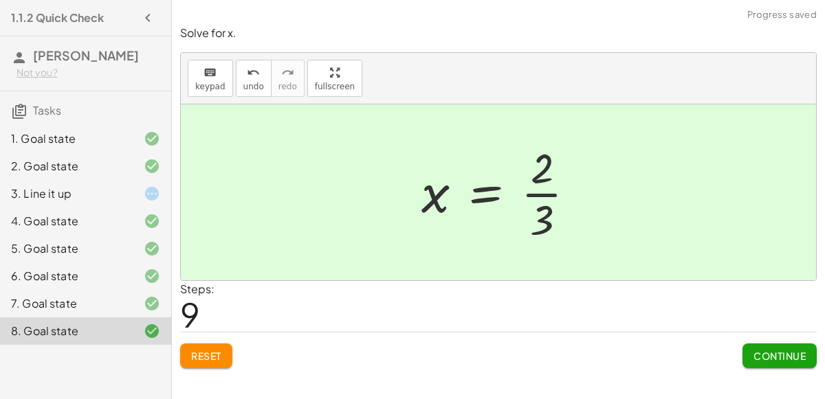
click at [544, 192] on div at bounding box center [503, 193] width 179 height 106
click at [765, 356] on span "Continue" at bounding box center [779, 356] width 52 height 12
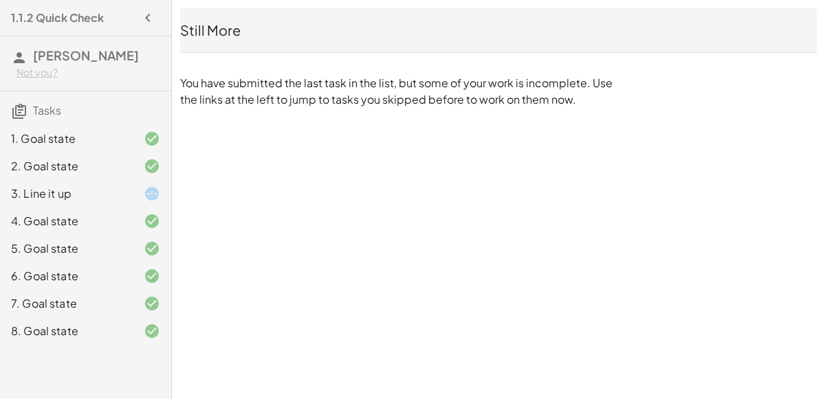
click at [148, 187] on icon at bounding box center [152, 194] width 16 height 16
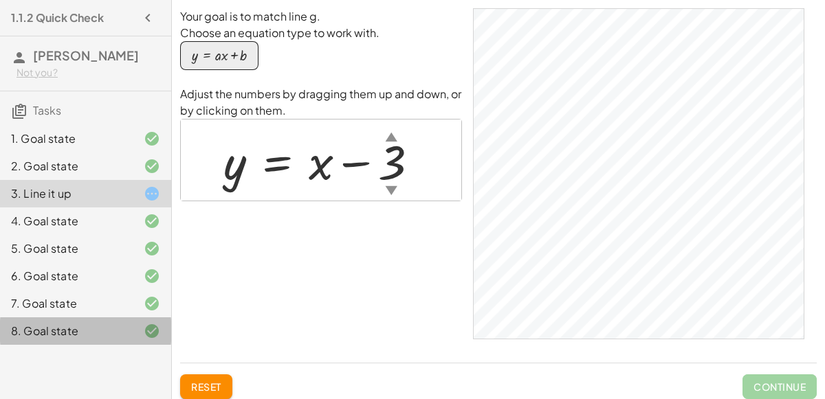
click at [141, 329] on div at bounding box center [141, 331] width 38 height 16
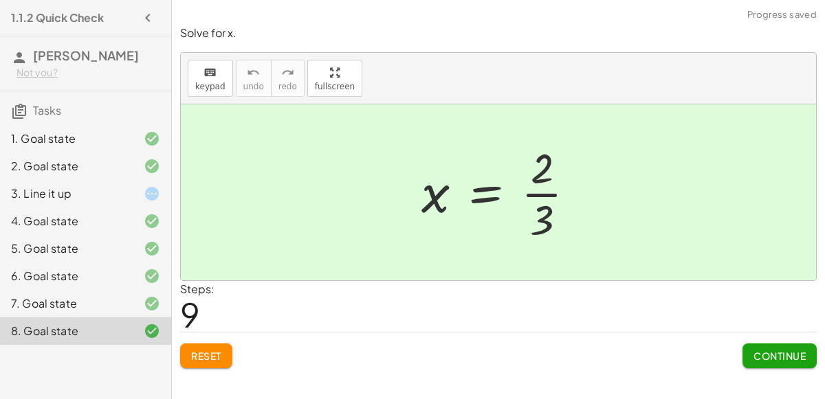
click at [146, 303] on icon at bounding box center [152, 304] width 16 height 16
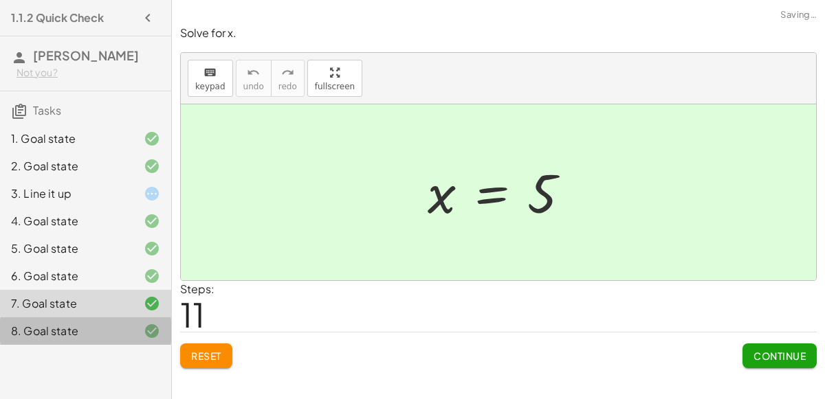
click at [146, 327] on icon at bounding box center [152, 331] width 16 height 16
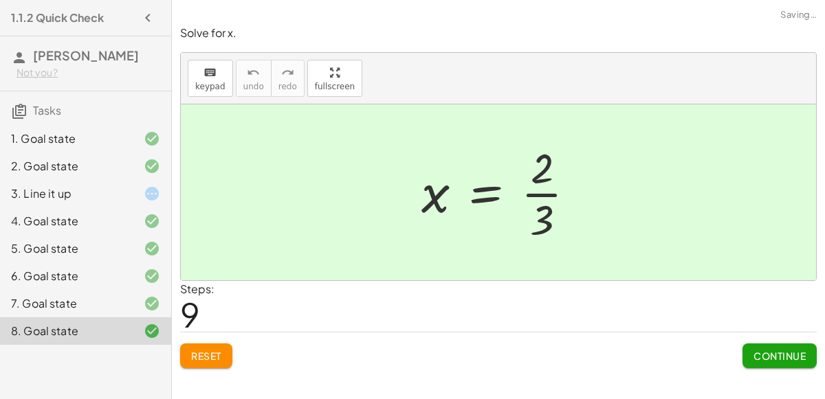
click at [807, 363] on button "Continue" at bounding box center [779, 356] width 74 height 25
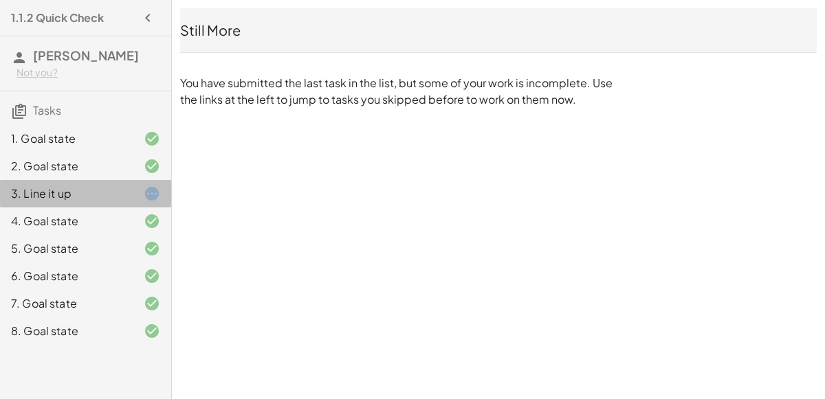
click at [140, 194] on div at bounding box center [141, 194] width 38 height 16
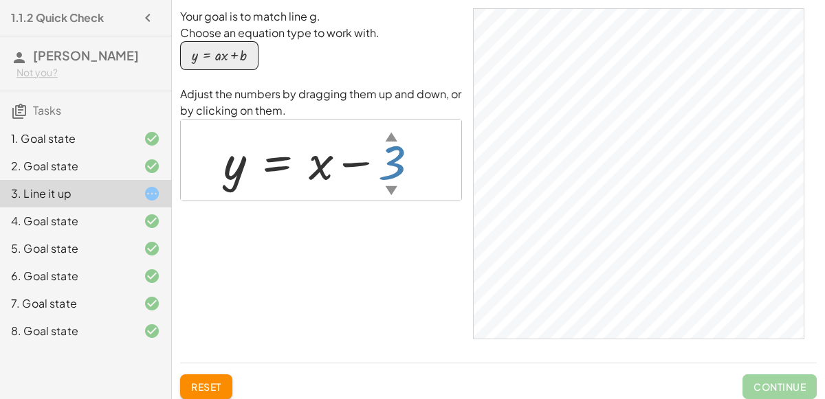
drag, startPoint x: 394, startPoint y: 164, endPoint x: 300, endPoint y: 169, distance: 94.3
click at [300, 169] on div at bounding box center [326, 160] width 220 height 63
drag, startPoint x: 317, startPoint y: 170, endPoint x: 405, endPoint y: 155, distance: 89.8
click at [405, 155] on div at bounding box center [326, 160] width 220 height 63
click at [347, 164] on div at bounding box center [326, 160] width 220 height 63
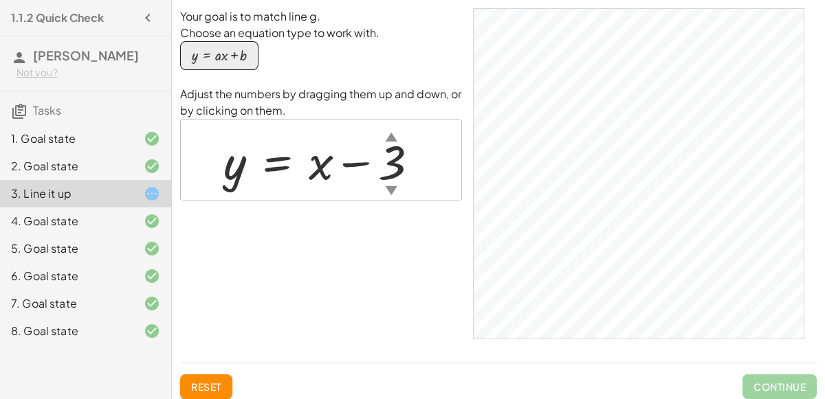
click at [149, 329] on icon at bounding box center [152, 331] width 16 height 16
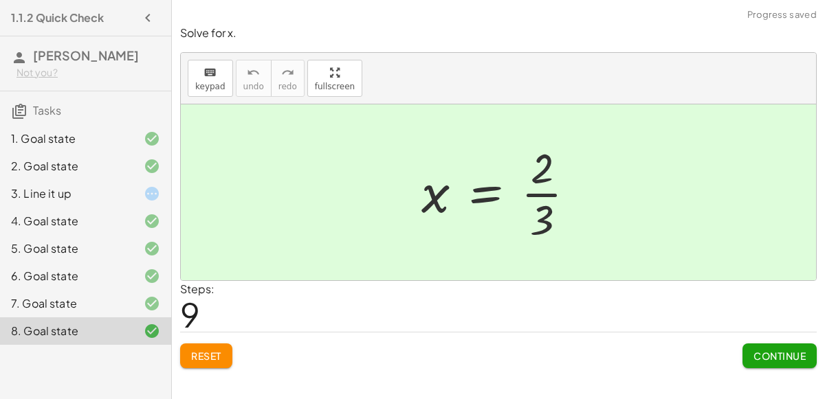
click at [793, 347] on button "Continue" at bounding box center [779, 356] width 74 height 25
